Goal: Information Seeking & Learning: Learn about a topic

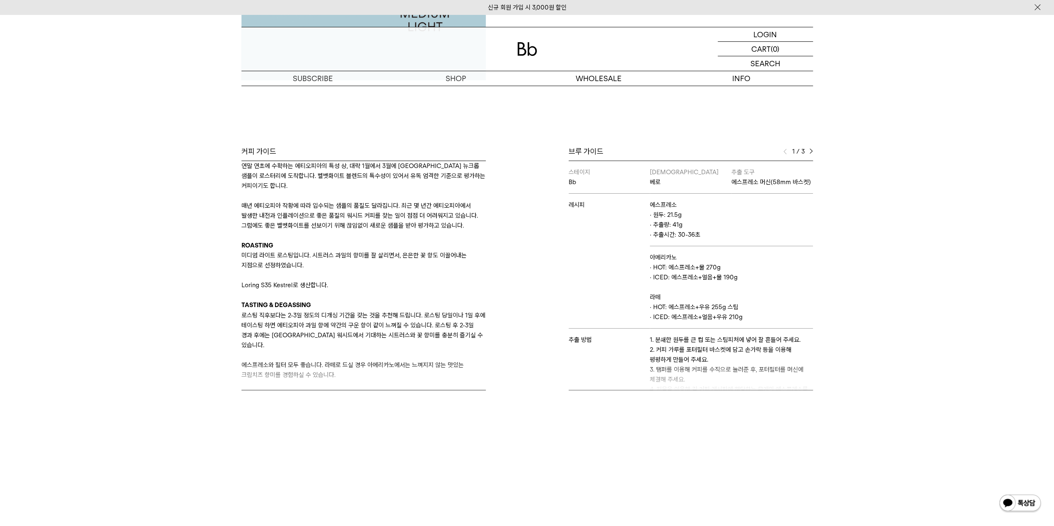
drag, startPoint x: 352, startPoint y: 262, endPoint x: 375, endPoint y: 247, distance: 27.2
click at [373, 247] on div "BLEND APPROACH 벨벳화이트는 ‘일년 내내 맛있는 에티오피아 커피를 마실 수 없을까?’라는 질문에 [DATE] 빈브라더스의 대답입니다…" at bounding box center [363, 220] width 244 height 319
click at [396, 257] on p "미디엄 라이트 로스팅입니다. 시트러스 과일의 향미를 잘 살리면서, 은은한 꽃 향도 이끌어내는 지점으로 선정하였습니다." at bounding box center [363, 260] width 244 height 20
drag, startPoint x: 406, startPoint y: 255, endPoint x: 456, endPoint y: 256, distance: 50.5
click at [447, 256] on p "미디엄 라이트 로스팅입니다. 시트러스 과일의 향미를 잘 살리면서, 은은한 꽃 향도 이끌어내는 지점으로 선정하였습니다." at bounding box center [363, 260] width 244 height 20
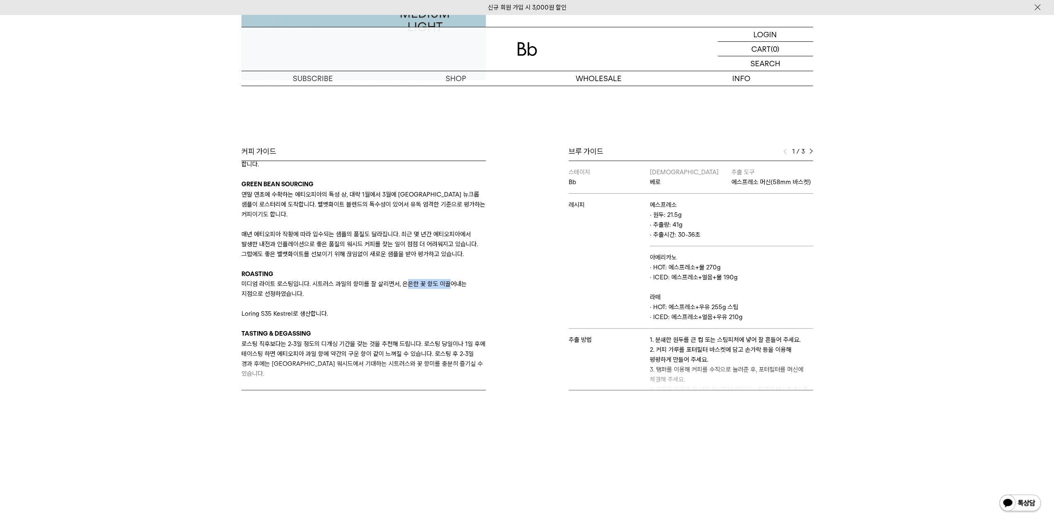
scroll to position [68, 0]
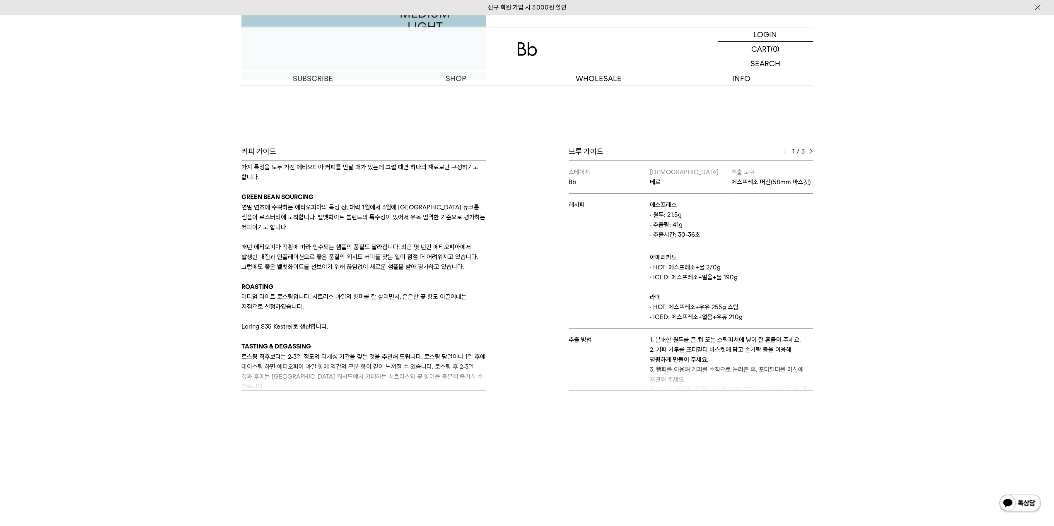
click at [314, 297] on p "미디엄 라이트 로스팅입니다. 시트러스 과일의 향미를 잘 살리면서, 은은한 꽃 향도 이끌어내는 지점으로 선정하였습니다." at bounding box center [363, 302] width 244 height 20
drag, startPoint x: 313, startPoint y: 297, endPoint x: 450, endPoint y: 296, distance: 136.6
click at [450, 296] on p "미디엄 라이트 로스팅입니다. 시트러스 과일의 향미를 잘 살리면서, 은은한 꽃 향도 이끌어내는 지점으로 선정하였습니다." at bounding box center [363, 302] width 244 height 20
copy p "시트러스 과일의 향미를 잘 살리면서, 은은한 꽃 향도 이끌"
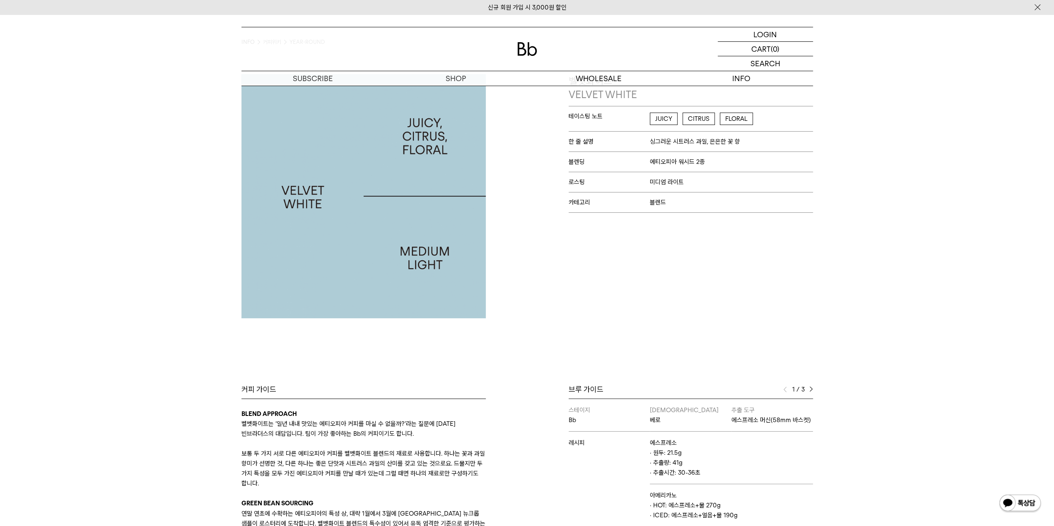
scroll to position [0, 0]
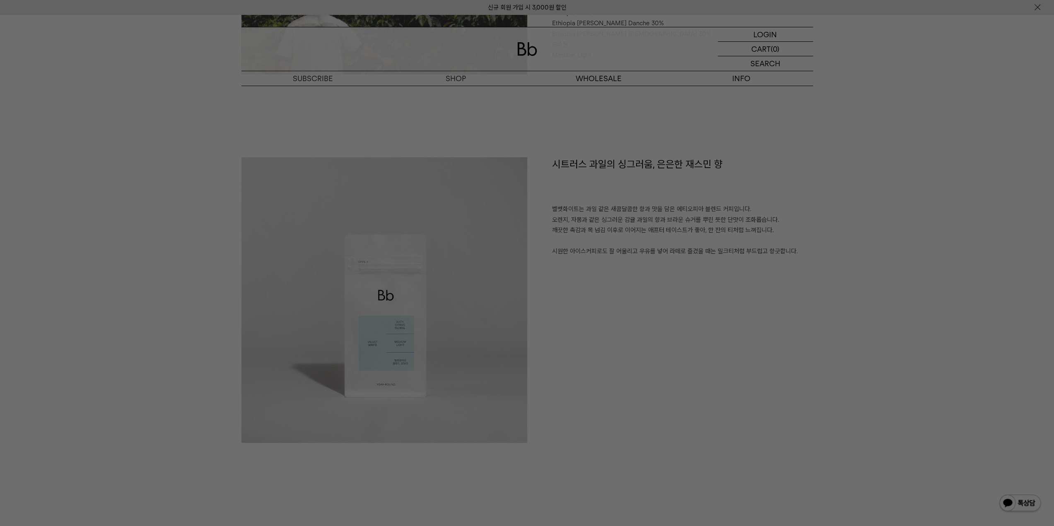
scroll to position [538, 0]
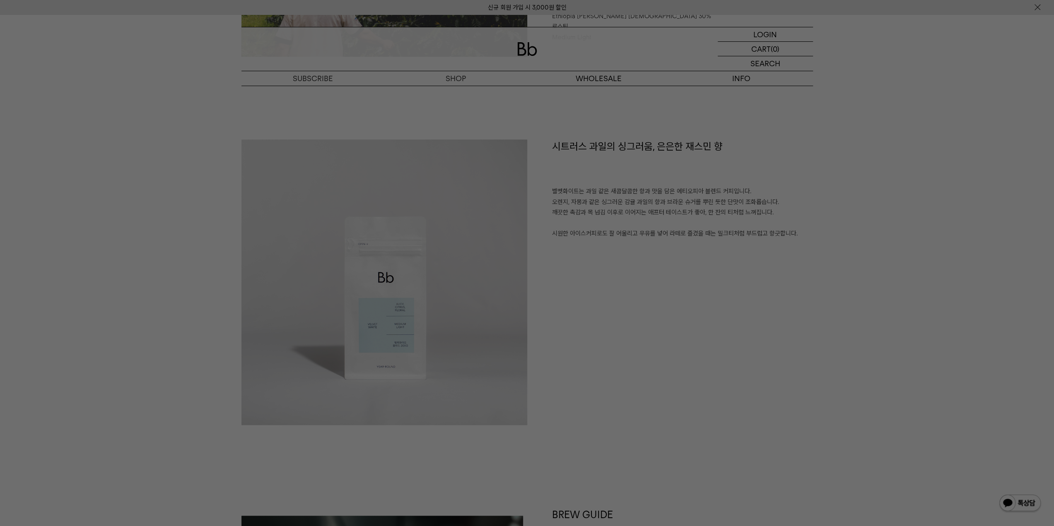
click at [835, 207] on div at bounding box center [527, 263] width 1054 height 526
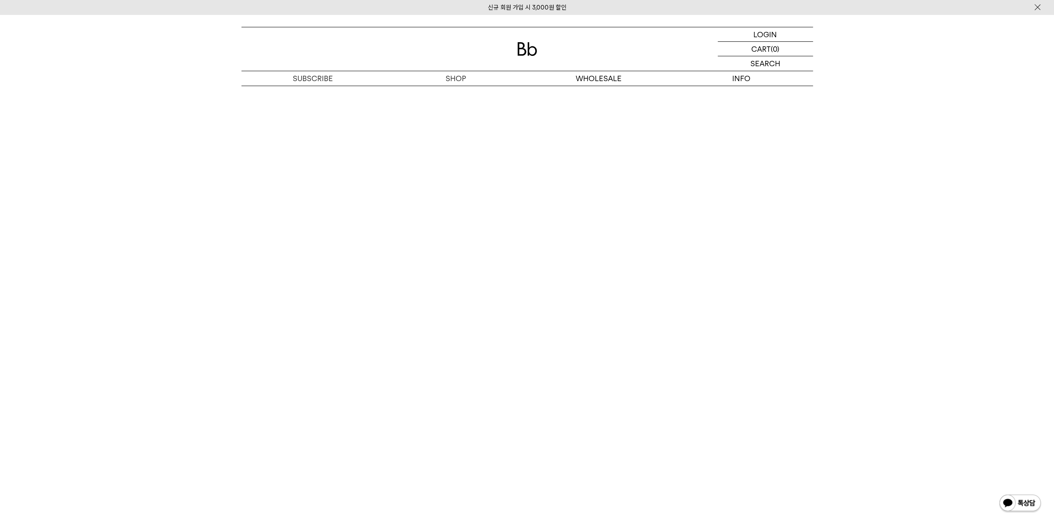
scroll to position [1573, 0]
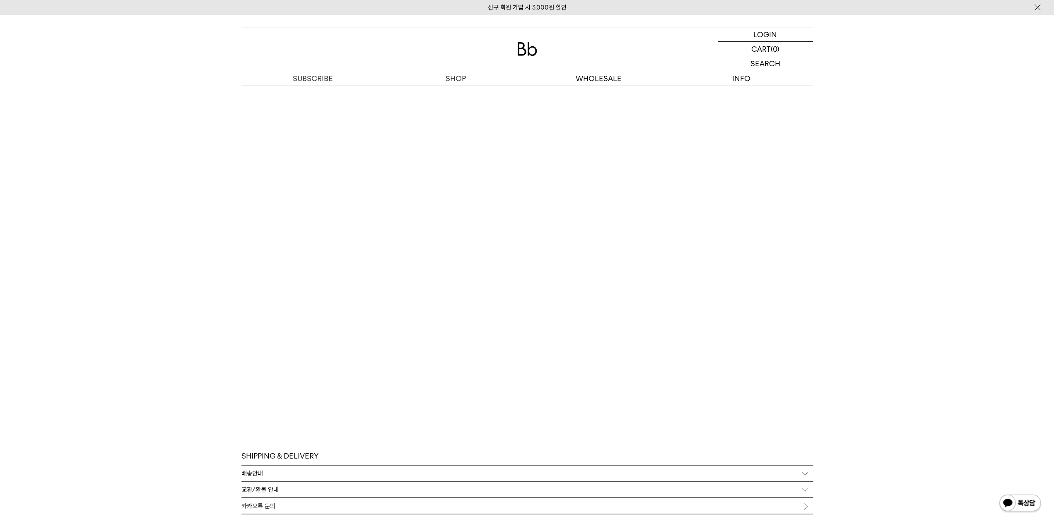
scroll to position [1721, 0]
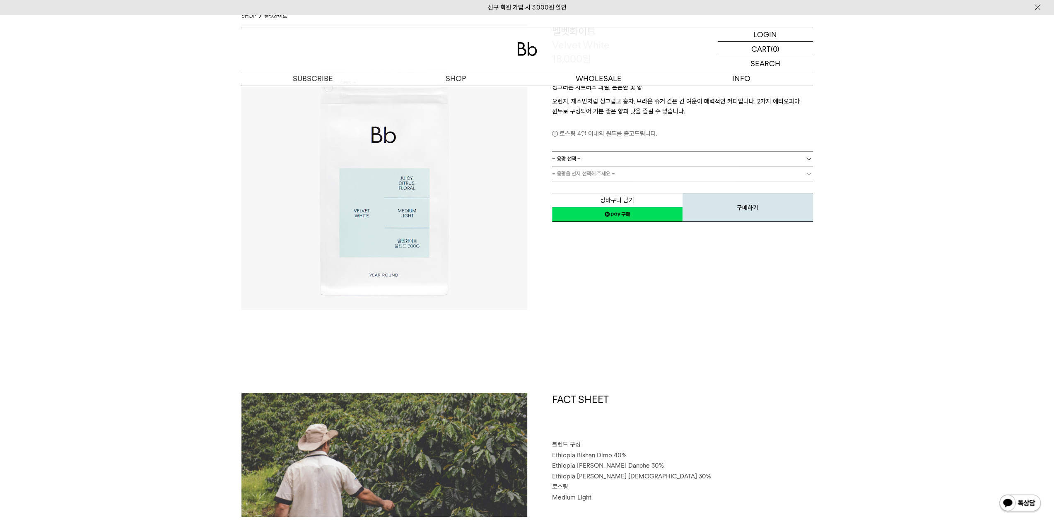
scroll to position [290, 0]
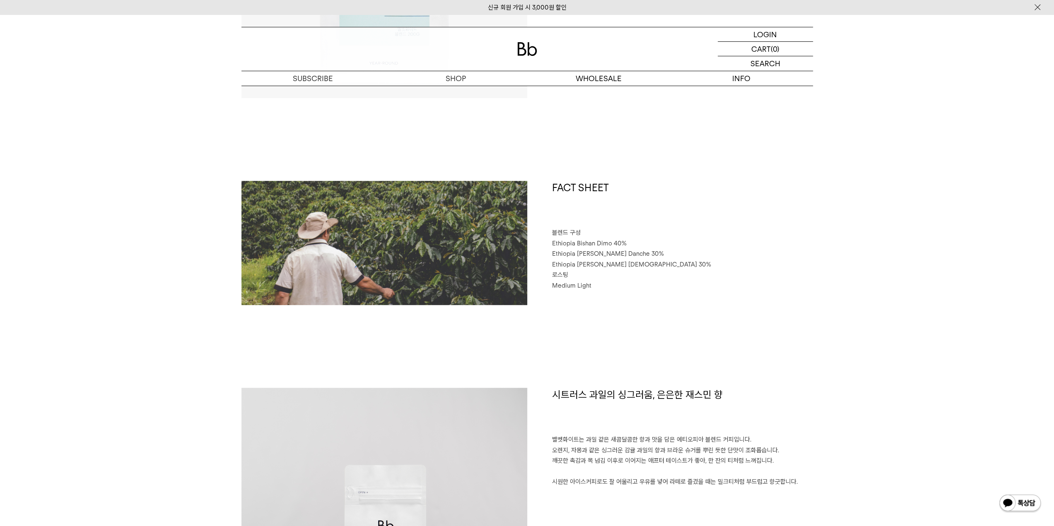
click at [771, 243] on p "Ethiopia Bishan Dimo 40%" at bounding box center [682, 243] width 261 height 11
click at [555, 243] on span "Ethiopia Bishan Dimo 40%" at bounding box center [589, 243] width 75 height 7
drag, startPoint x: 555, startPoint y: 243, endPoint x: 592, endPoint y: 241, distance: 37.3
click at [592, 241] on span "Ethiopia Bishan Dimo 40%" at bounding box center [589, 243] width 75 height 7
click at [607, 242] on span "Ethiopia Bishan Dimo 40%" at bounding box center [589, 243] width 75 height 7
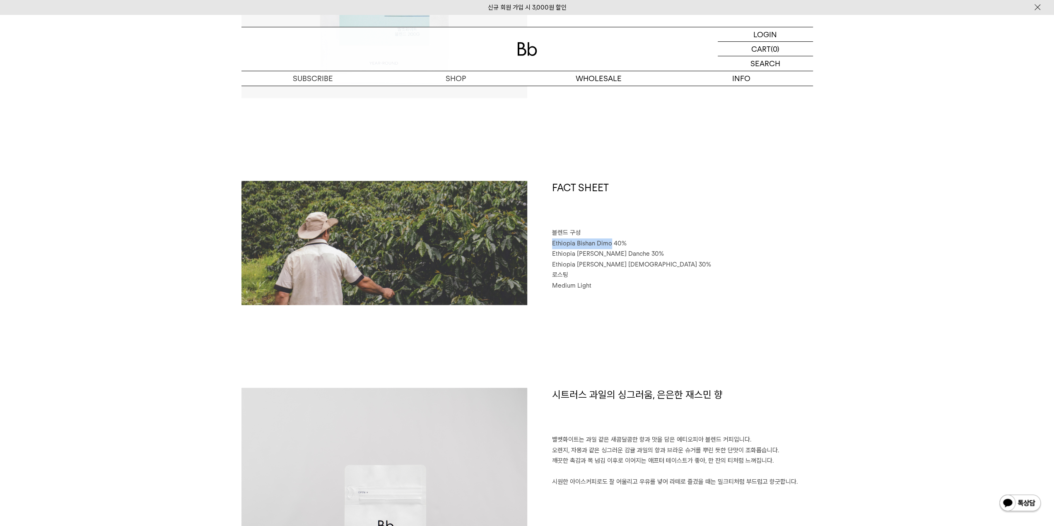
copy span "Ethiopia Bishan Dimo"
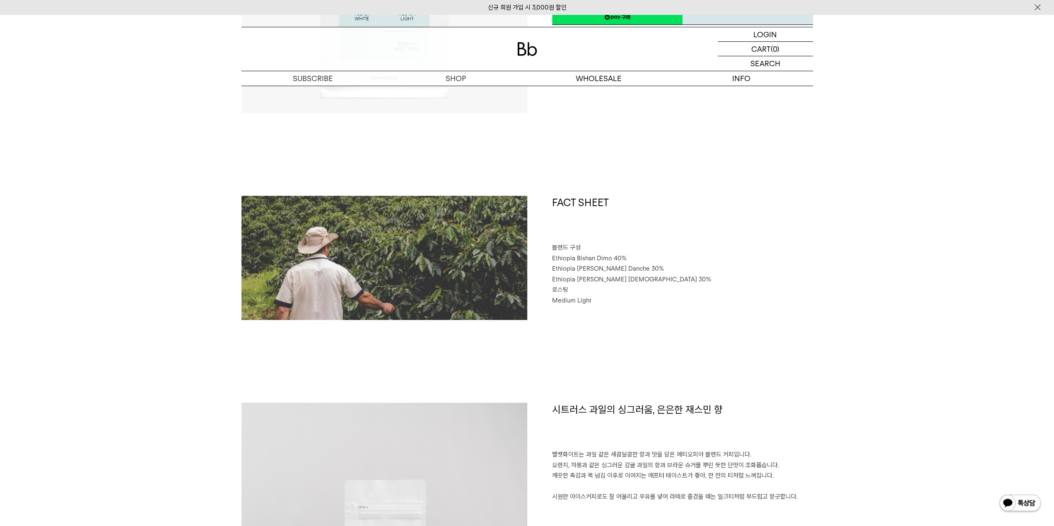
click at [566, 268] on span "Ethiopia [PERSON_NAME] Danche 30%" at bounding box center [608, 268] width 112 height 7
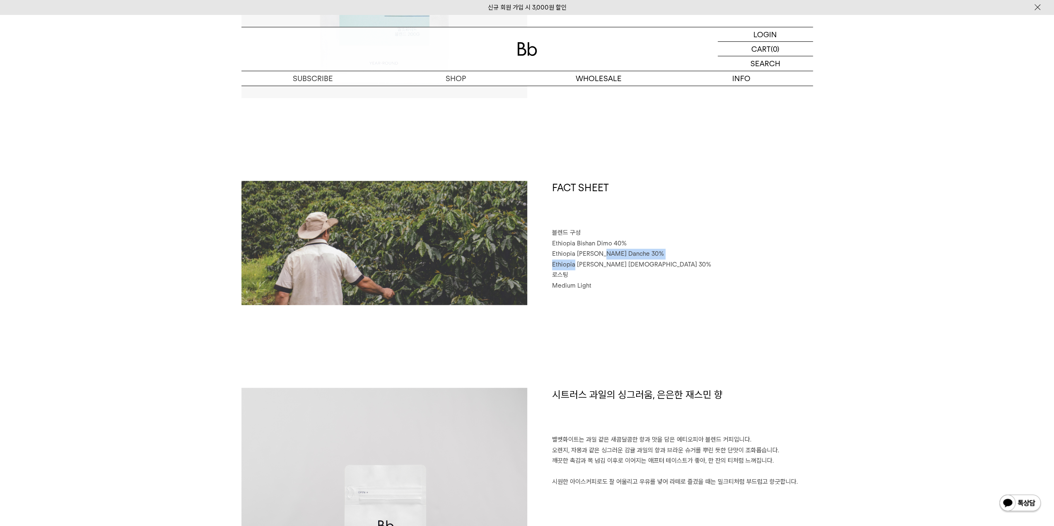
drag, startPoint x: 566, startPoint y: 268, endPoint x: 637, endPoint y: 258, distance: 72.0
click at [633, 258] on div "FACT SHEET 블렌드 구성 Ethiopia Bishan Dimo 40% Ethiopia Habtamu Yirgacheffe Danche …" at bounding box center [670, 243] width 286 height 124
click at [646, 255] on span "Ethiopia [PERSON_NAME] Danche 30%" at bounding box center [608, 253] width 112 height 7
drag, startPoint x: 646, startPoint y: 255, endPoint x: 567, endPoint y: 256, distance: 79.1
click at [567, 256] on span "Ethiopia [PERSON_NAME] Danche 30%" at bounding box center [608, 253] width 112 height 7
